Goal: Find specific page/section: Find specific page/section

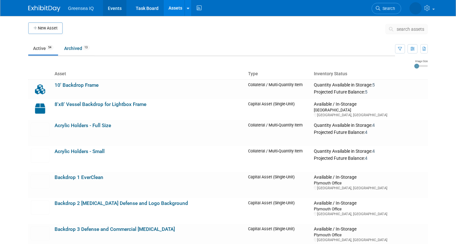
click at [114, 12] on link "Events" at bounding box center [114, 8] width 23 height 16
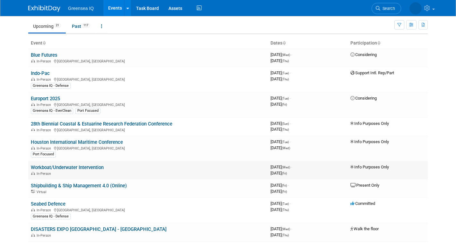
scroll to position [9, 0]
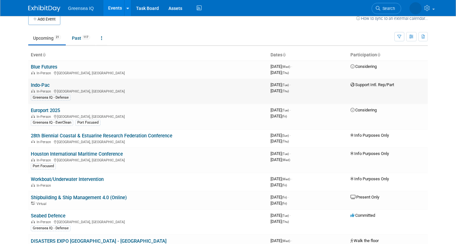
click at [41, 86] on link "Indo-Pac" at bounding box center [40, 85] width 19 height 6
